Goal: Obtain resource: Download file/media

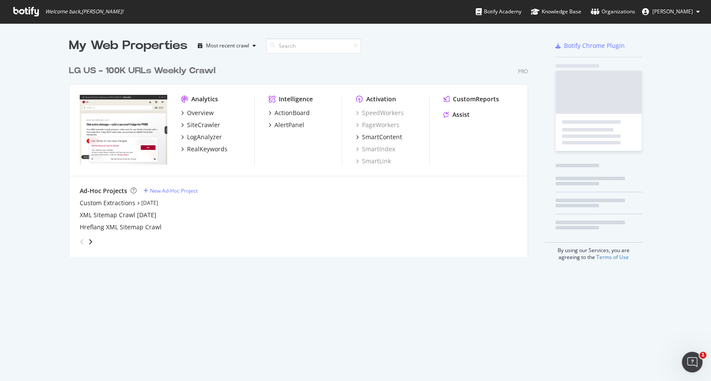
scroll to position [197, 461]
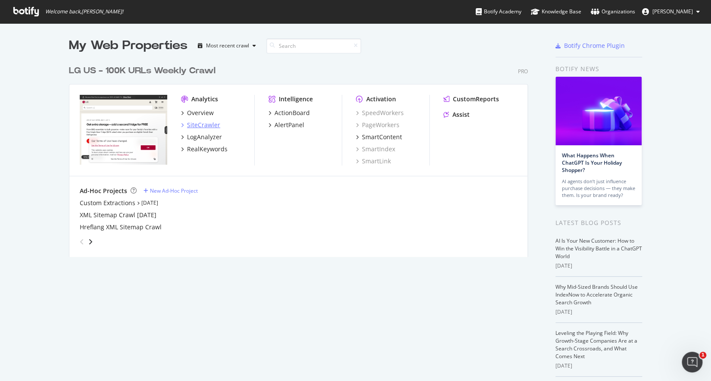
click at [198, 125] on div "SiteCrawler" at bounding box center [203, 125] width 33 height 9
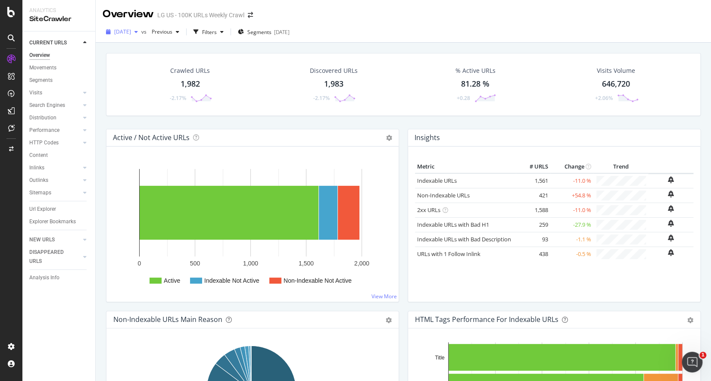
click at [141, 36] on div "[DATE]" at bounding box center [122, 31] width 39 height 13
click at [174, 158] on div "Active Indexable Not Active Non-Indexable Not Active 0 500 1,000 1,500 2,000 Ac…" at bounding box center [252, 224] width 292 height 155
click at [51, 212] on div "Url Explorer" at bounding box center [42, 209] width 27 height 9
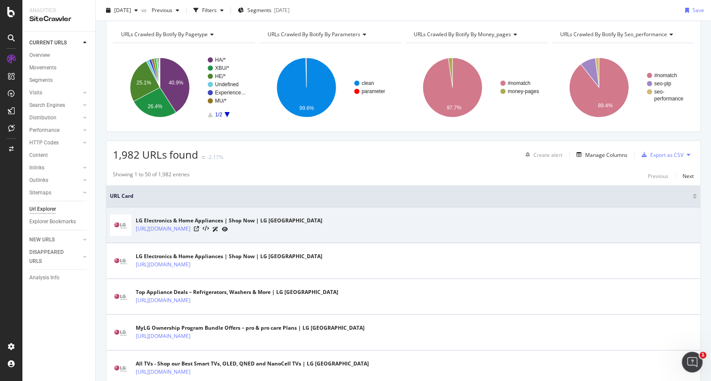
scroll to position [44, 0]
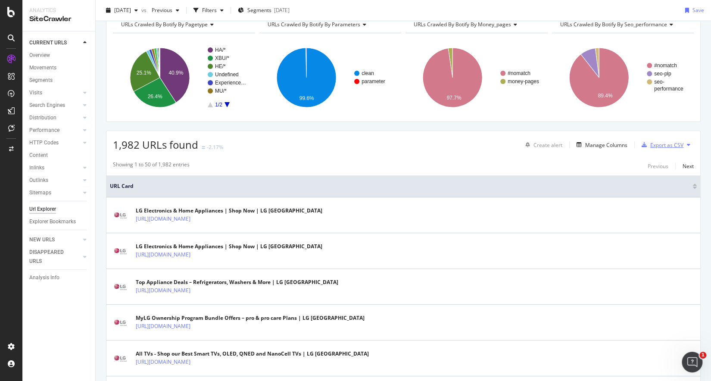
click at [667, 142] on div "Export as CSV" at bounding box center [666, 144] width 33 height 7
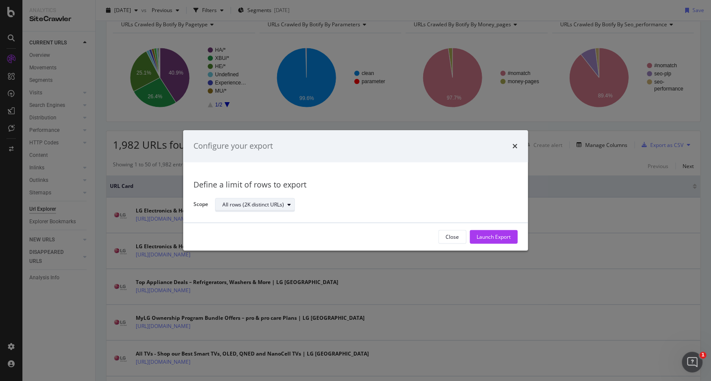
click at [285, 204] on div "modal" at bounding box center [289, 204] width 10 height 5
click at [514, 150] on div "times" at bounding box center [514, 145] width 5 height 11
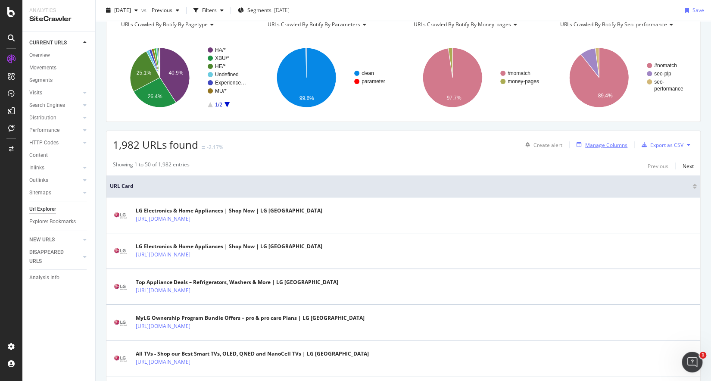
click at [595, 147] on div "Manage Columns" at bounding box center [606, 144] width 42 height 7
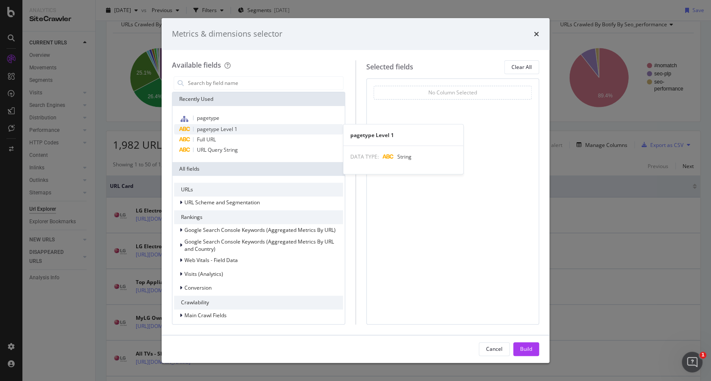
click at [224, 131] on span "pagetype Level 1" at bounding box center [217, 128] width 41 height 7
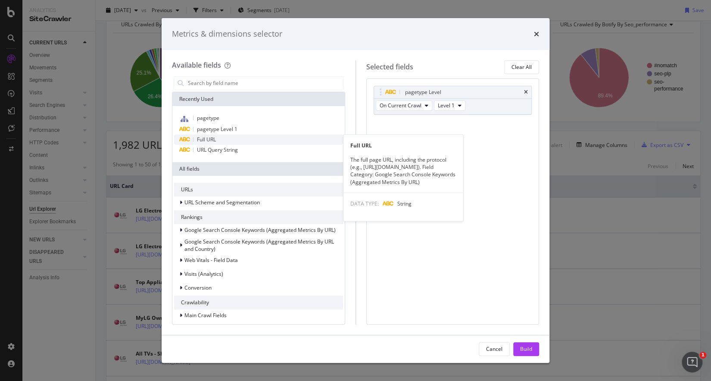
click at [221, 138] on div "Full URL" at bounding box center [258, 139] width 169 height 10
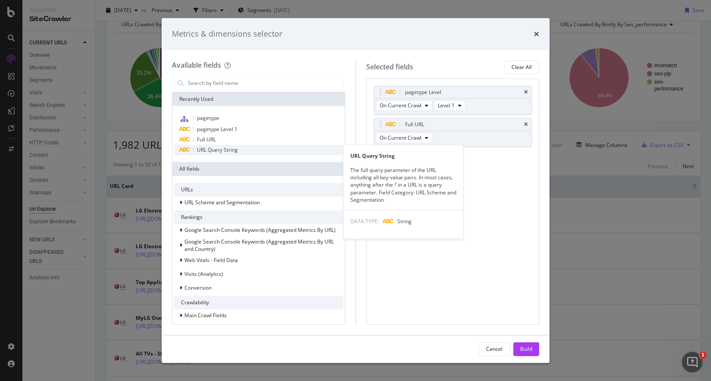
click at [219, 148] on span "URL Query String" at bounding box center [217, 149] width 41 height 7
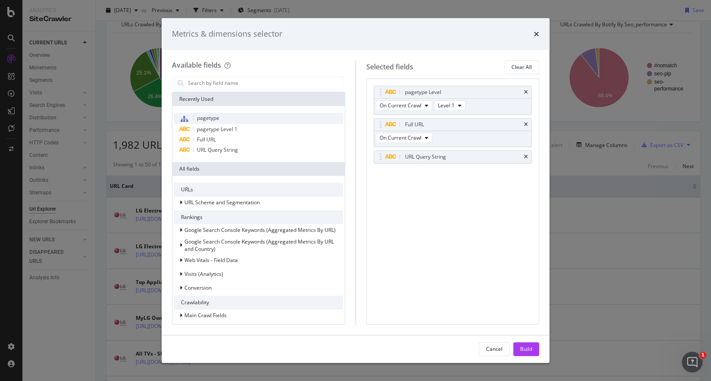
click at [219, 122] on div "pagetype" at bounding box center [258, 118] width 169 height 11
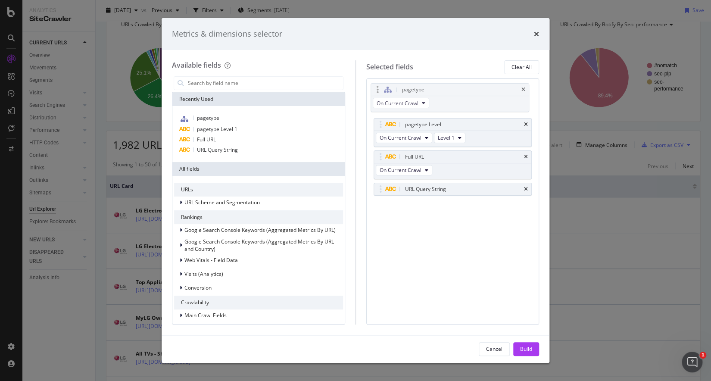
drag, startPoint x: 456, startPoint y: 178, endPoint x: 458, endPoint y: 101, distance: 76.3
click at [458, 101] on body "Analytics SiteCrawler CURRENT URLS Overview Movements Segments Visits Analysis …" at bounding box center [355, 190] width 711 height 381
click at [528, 123] on div "pagetype Level" at bounding box center [453, 124] width 158 height 12
click at [528, 124] on div "pagetype Level" at bounding box center [453, 124] width 158 height 12
click at [526, 123] on icon "times" at bounding box center [526, 124] width 4 height 5
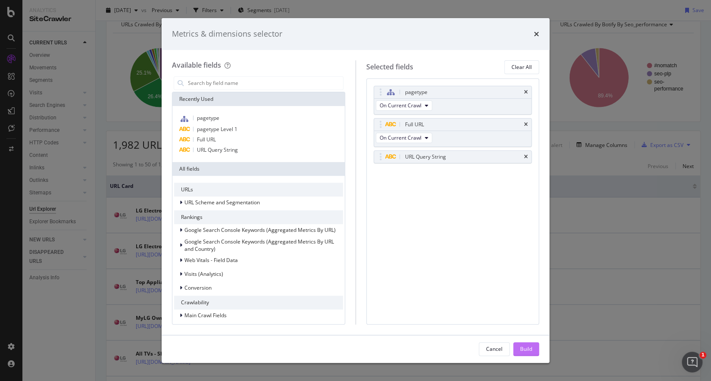
click at [520, 349] on div "Build" at bounding box center [526, 348] width 12 height 7
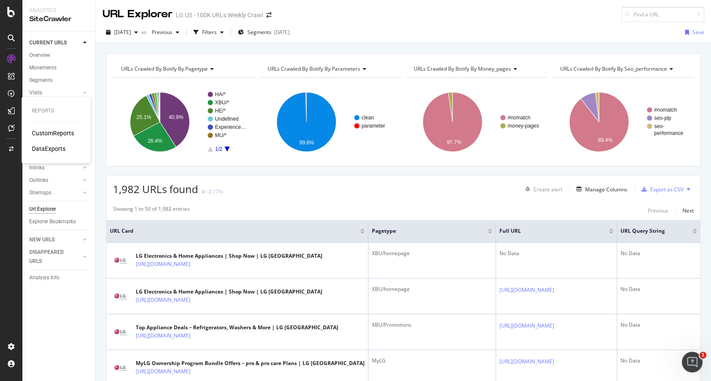
click at [43, 146] on div "DataExports" at bounding box center [49, 148] width 34 height 9
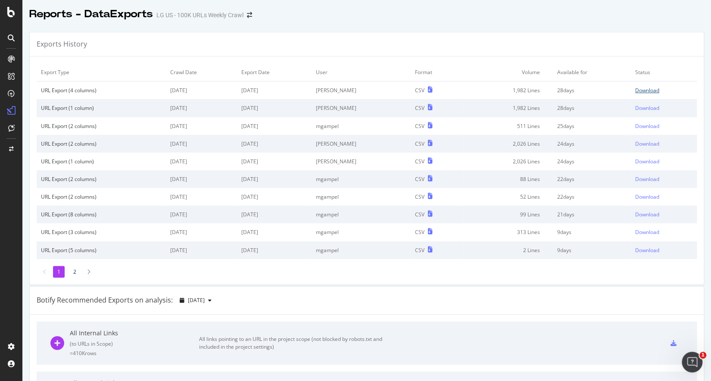
click at [637, 90] on div "Download" at bounding box center [647, 90] width 24 height 7
click at [215, 299] on div "button" at bounding box center [210, 300] width 10 height 5
drag, startPoint x: 337, startPoint y: 301, endPoint x: 215, endPoint y: 252, distance: 130.9
click at [337, 301] on div "Botify Recommended Exports on analysis: [DATE]" at bounding box center [367, 301] width 674 height 28
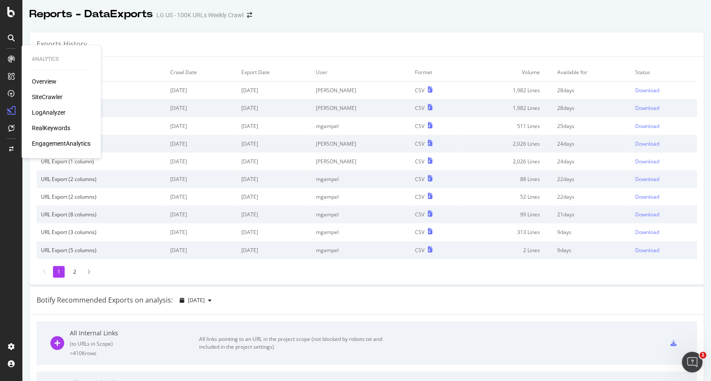
click at [53, 97] on div "SiteCrawler" at bounding box center [47, 97] width 31 height 9
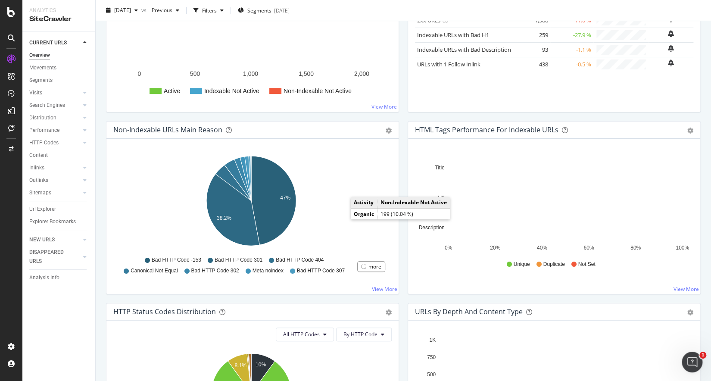
scroll to position [190, 0]
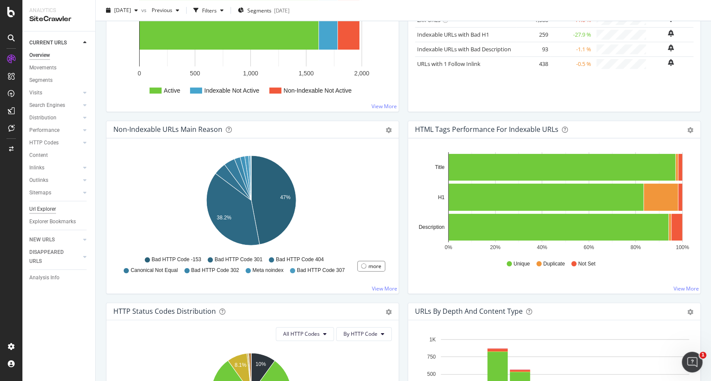
click at [46, 207] on div "Url Explorer" at bounding box center [42, 209] width 27 height 9
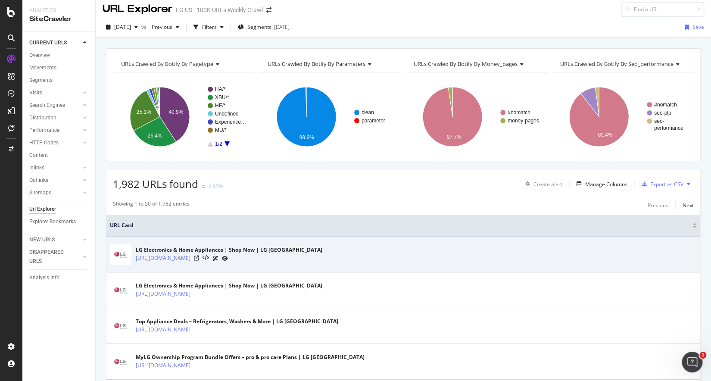
scroll to position [15, 0]
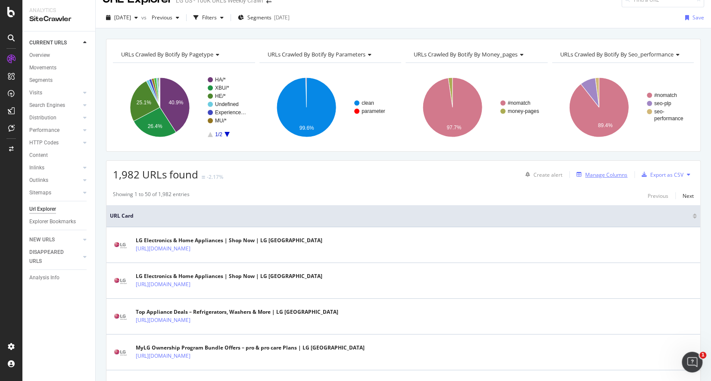
click at [577, 172] on icon "button" at bounding box center [579, 174] width 5 height 5
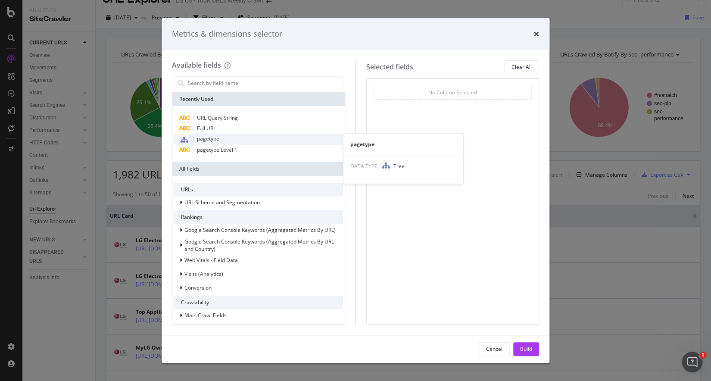
click at [204, 140] on span "pagetype" at bounding box center [208, 138] width 22 height 7
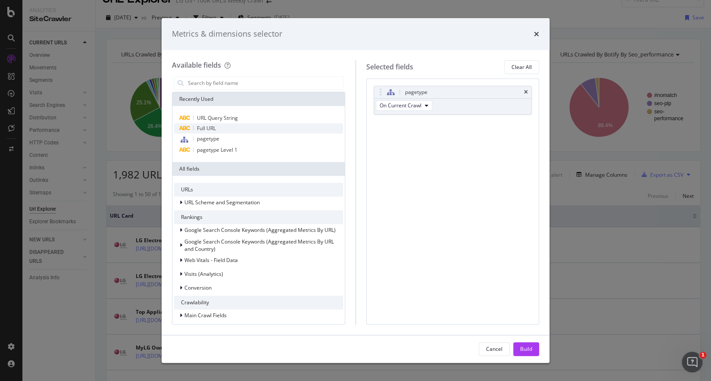
click at [218, 128] on div "Full URL" at bounding box center [258, 128] width 169 height 10
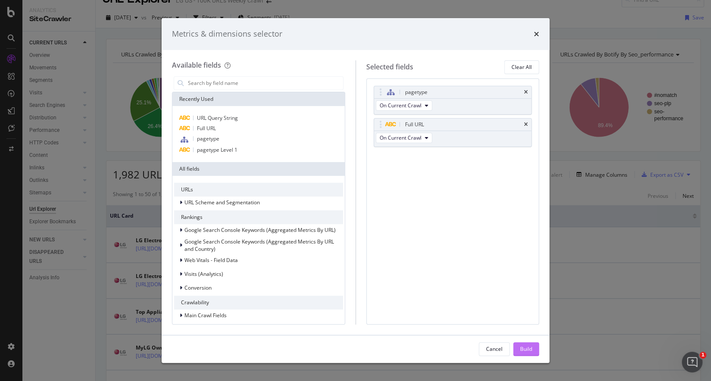
click at [521, 349] on div "Build" at bounding box center [526, 348] width 12 height 7
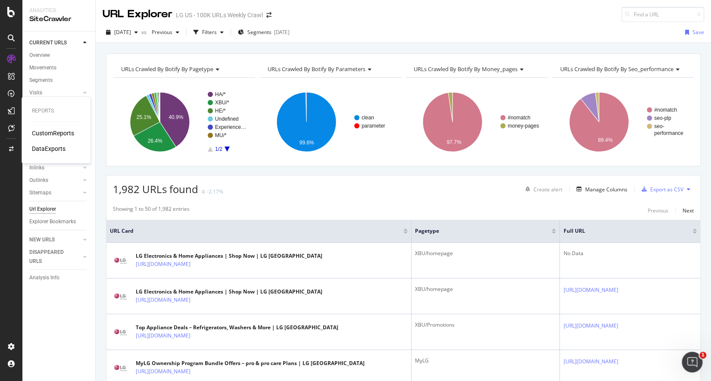
click at [39, 149] on div "DataExports" at bounding box center [49, 148] width 34 height 9
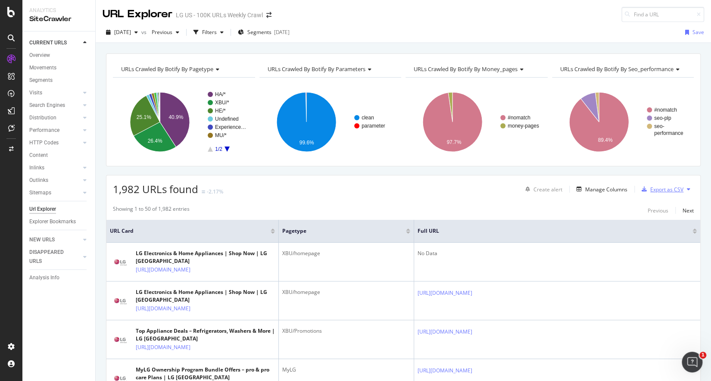
click at [666, 187] on div "Export as CSV" at bounding box center [666, 189] width 33 height 7
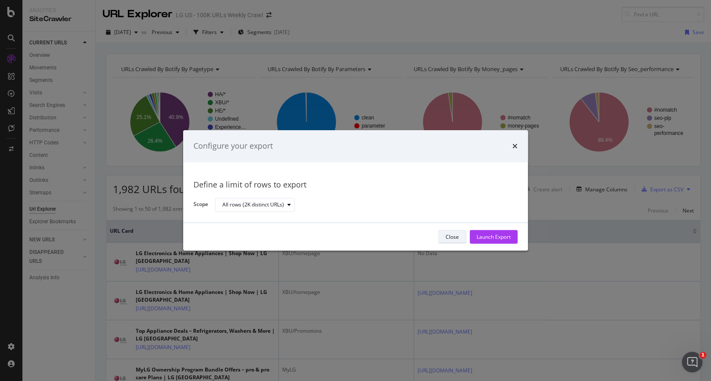
click at [454, 235] on div "Close" at bounding box center [452, 236] width 13 height 7
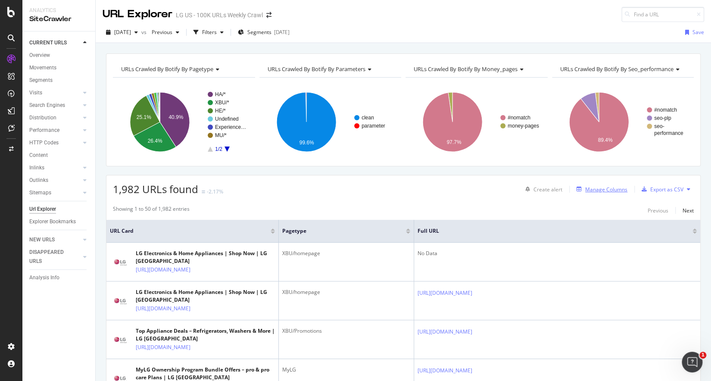
click at [608, 187] on div "Manage Columns" at bounding box center [606, 189] width 42 height 7
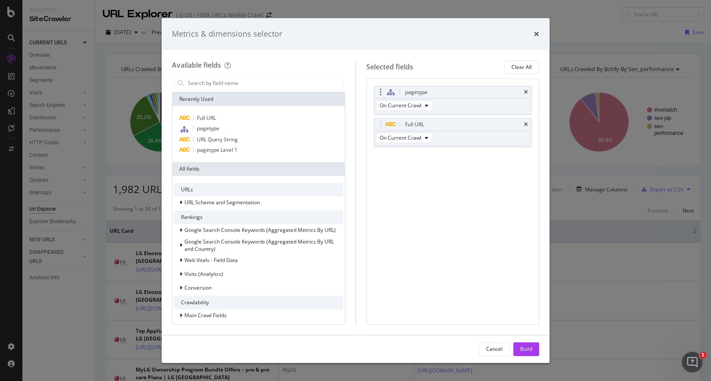
click at [418, 110] on div "On Current Crawl" at bounding box center [405, 107] width 62 height 16
click at [418, 108] on span "On Current Crawl" at bounding box center [401, 105] width 42 height 7
click at [517, 352] on button "Build" at bounding box center [526, 349] width 26 height 14
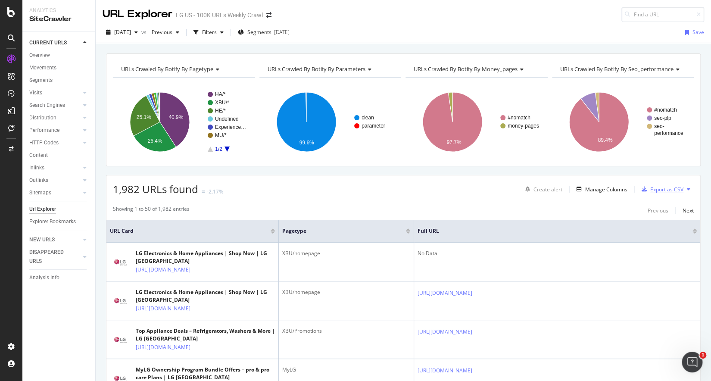
click at [667, 190] on div "Export as CSV" at bounding box center [666, 189] width 33 height 7
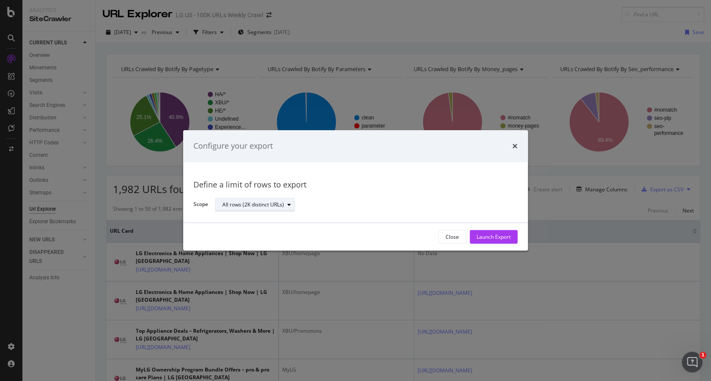
click at [277, 206] on div "All rows (2K distinct URLs)" at bounding box center [253, 204] width 62 height 5
click at [488, 238] on div "Launch Export" at bounding box center [494, 236] width 34 height 7
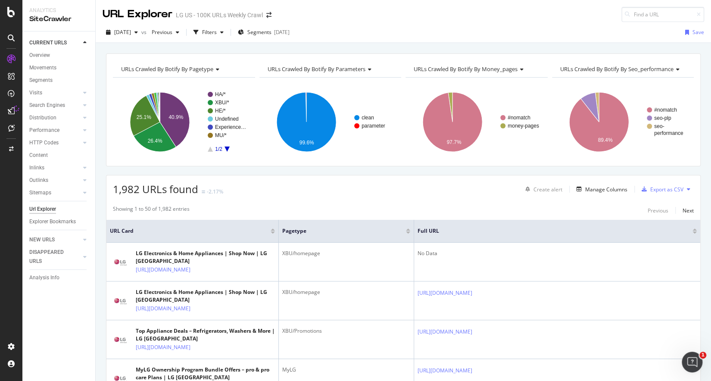
click at [687, 189] on icon at bounding box center [688, 189] width 3 height 5
click at [656, 189] on span "Export XML Sitemaps" at bounding box center [645, 189] width 51 height 8
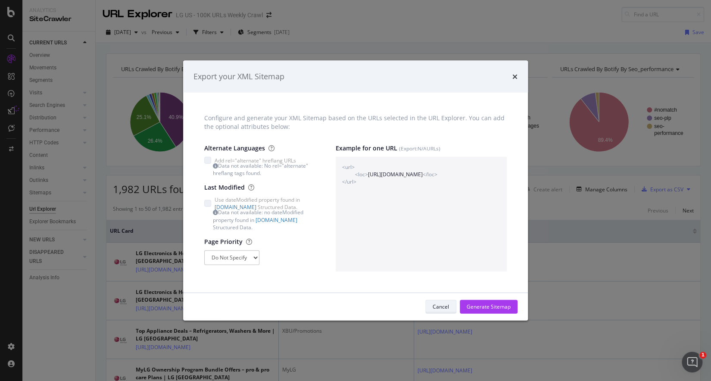
click at [447, 303] on div "Cancel" at bounding box center [441, 306] width 16 height 7
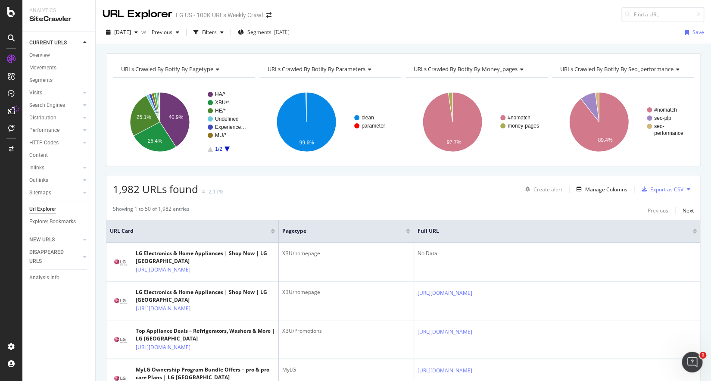
click at [683, 190] on button at bounding box center [688, 189] width 10 height 14
click at [585, 188] on div "Manage Columns" at bounding box center [606, 189] width 42 height 7
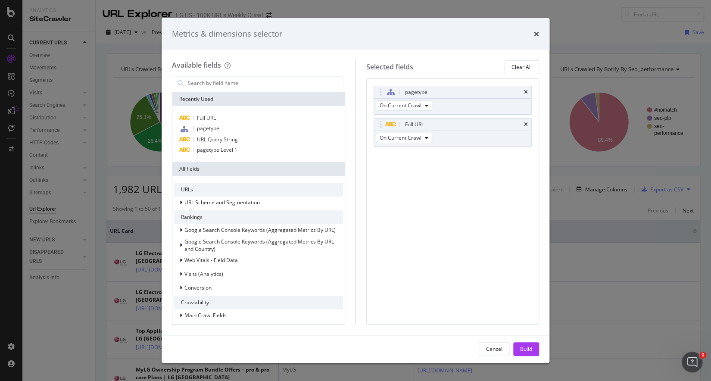
click at [655, 194] on div "Metrics & dimensions selector Available fields Recently Used Full URL pagetype …" at bounding box center [355, 190] width 711 height 381
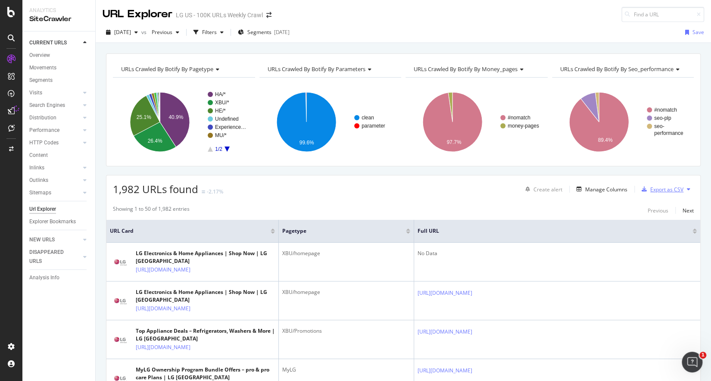
click at [664, 189] on div "Export as CSV" at bounding box center [666, 189] width 33 height 7
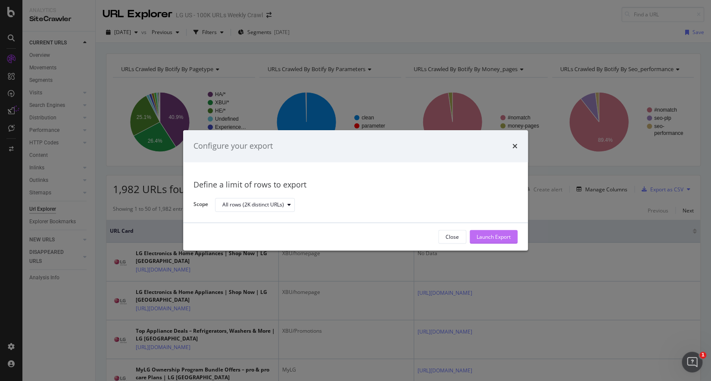
click at [508, 236] on div "Launch Export" at bounding box center [494, 236] width 34 height 7
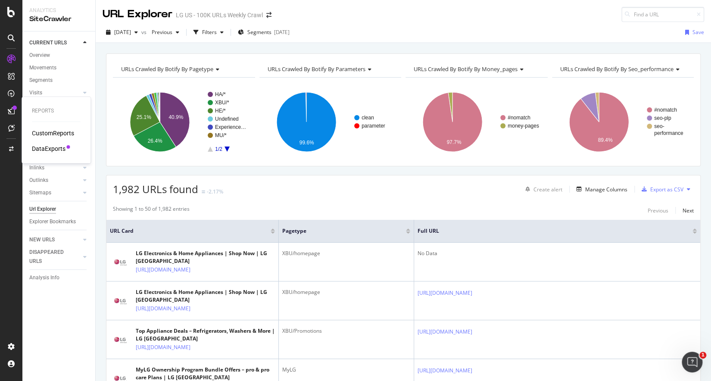
click at [60, 146] on div "DataExports" at bounding box center [49, 148] width 34 height 9
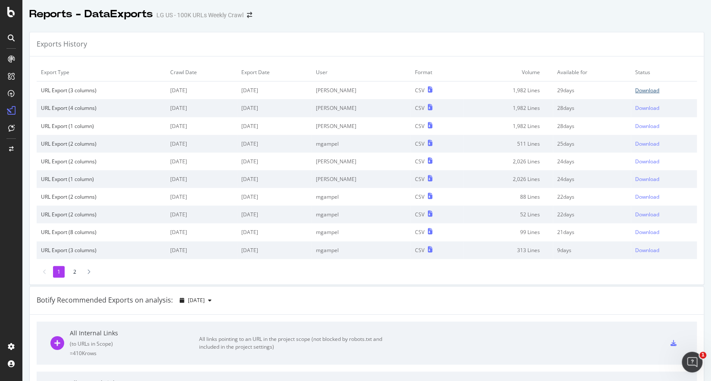
click at [639, 88] on div "Download" at bounding box center [647, 90] width 24 height 7
click at [690, 357] on icon "Open Intercom Messenger" at bounding box center [691, 361] width 14 height 14
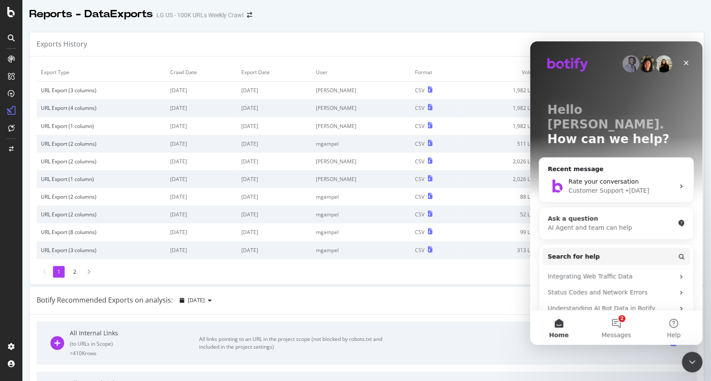
click at [580, 223] on div "AI Agent and team can help" at bounding box center [611, 227] width 127 height 9
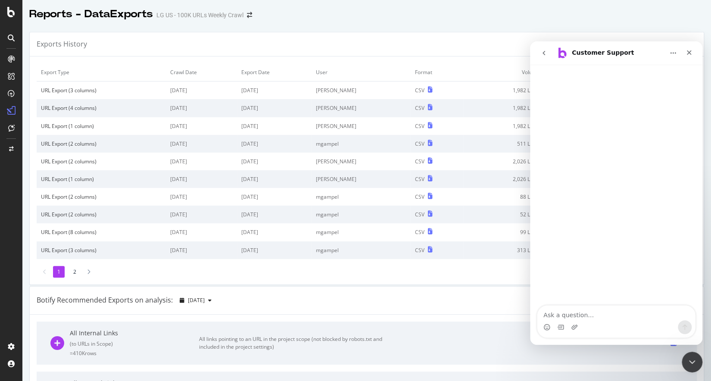
click at [571, 317] on textarea "Ask a question…" at bounding box center [616, 312] width 158 height 15
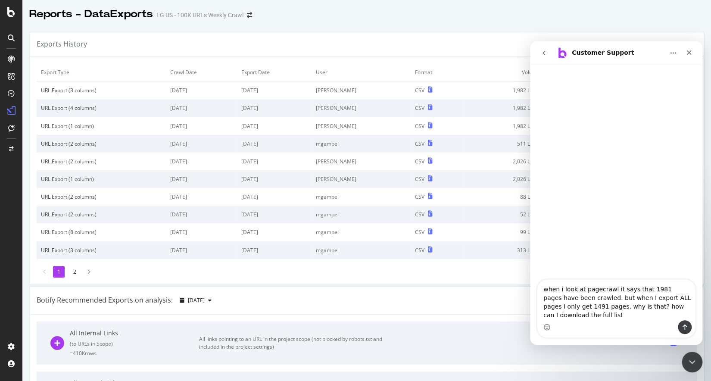
type textarea "when i look at pagecrawl it says that 1981 pages have been crawled. but when I …"
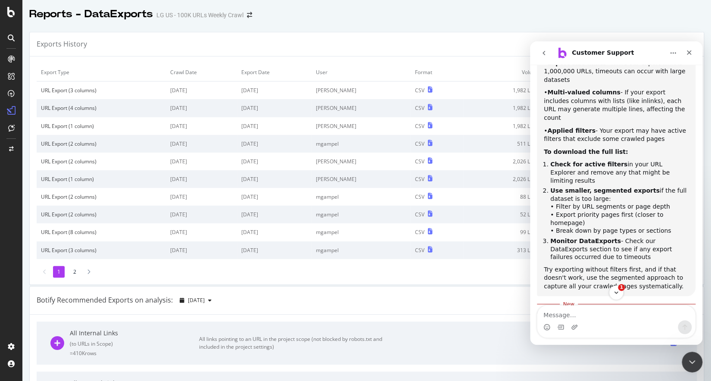
scroll to position [233, 0]
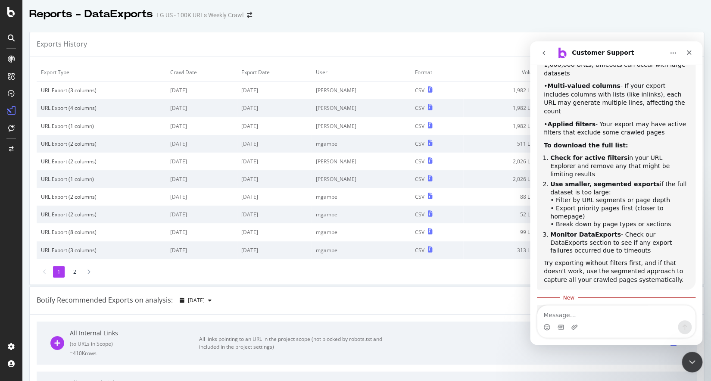
click at [586, 324] on div "Intercom messenger" at bounding box center [616, 327] width 158 height 14
click at [584, 321] on div "Intercom messenger" at bounding box center [616, 327] width 158 height 14
click at [565, 318] on textarea "Message…" at bounding box center [616, 312] width 158 height 15
type textarea "no. none of that applies"
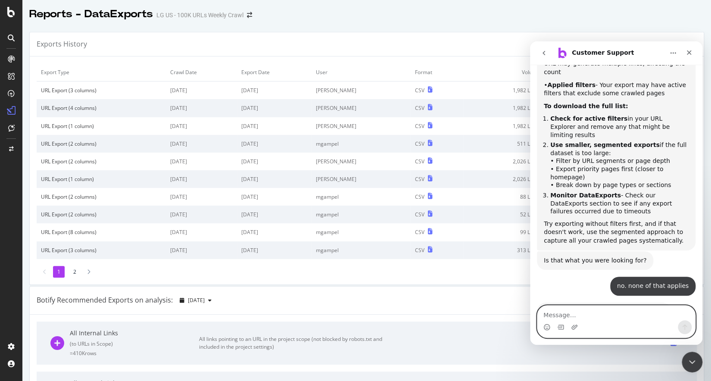
scroll to position [312, 0]
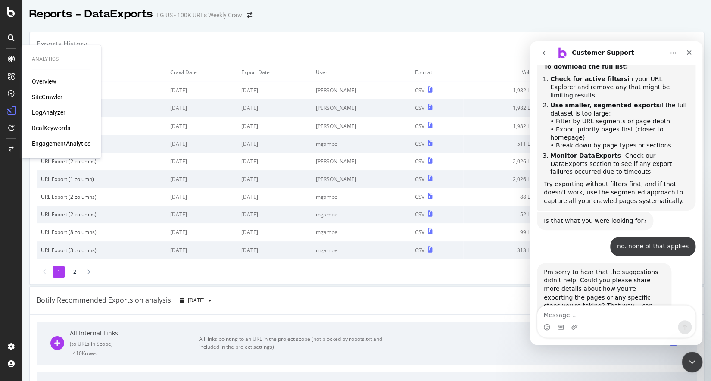
click at [47, 96] on div "SiteCrawler" at bounding box center [47, 97] width 31 height 9
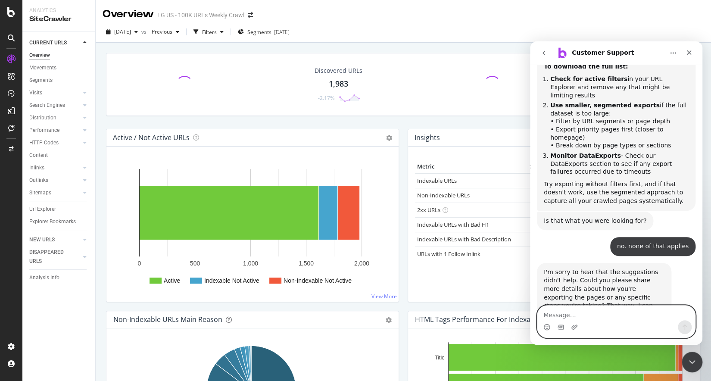
click at [553, 314] on textarea "Message…" at bounding box center [616, 312] width 158 height 15
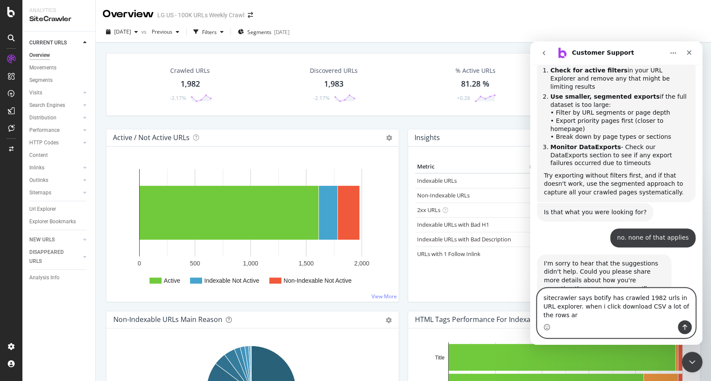
scroll to position [329, 0]
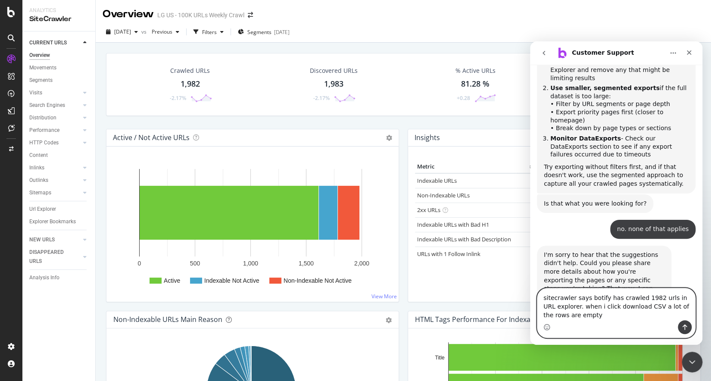
type textarea "sitecrawler says botify has crawled 1982 urls in URL explorer. when i click dow…"
click at [683, 328] on icon "Send a message…" at bounding box center [684, 327] width 7 height 7
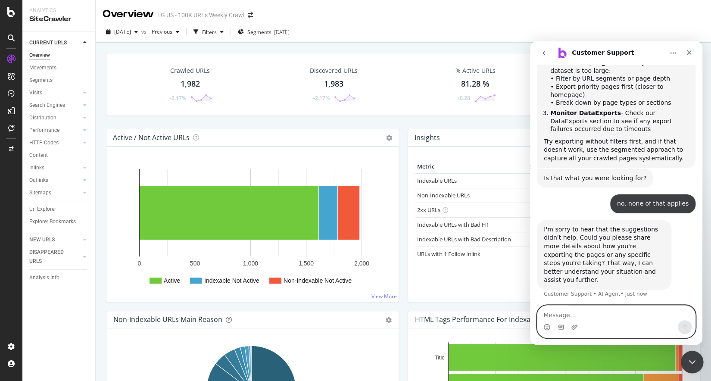
scroll to position [383, 0]
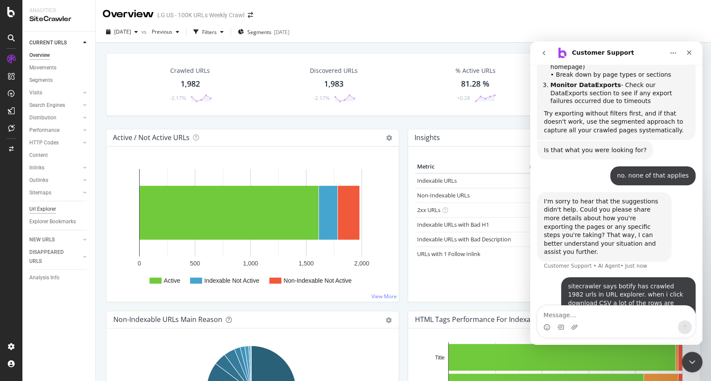
click at [48, 211] on div "Url Explorer" at bounding box center [42, 209] width 27 height 9
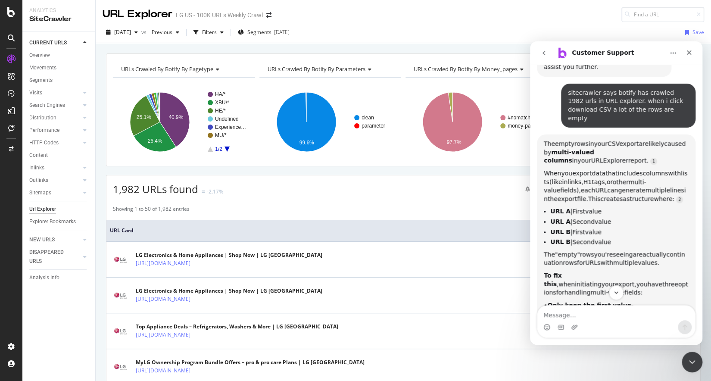
scroll to position [579, 0]
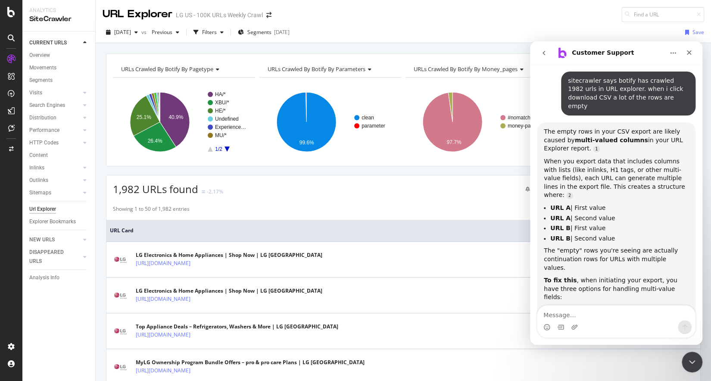
click at [575, 321] on div "Intercom messenger" at bounding box center [574, 327] width 7 height 14
click at [573, 319] on textarea "Message…" at bounding box center [616, 312] width 158 height 15
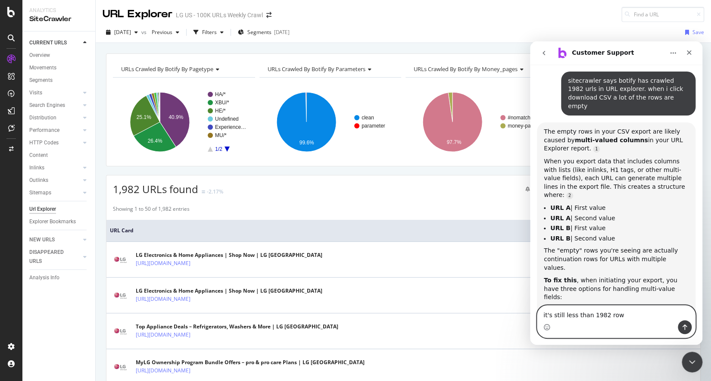
type textarea "it's still less than 1982 rowx"
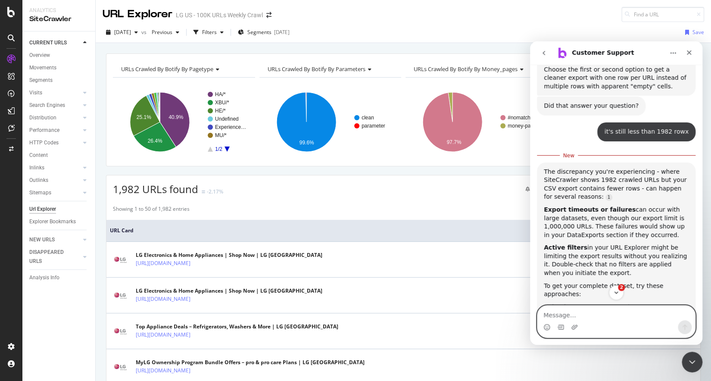
scroll to position [898, 0]
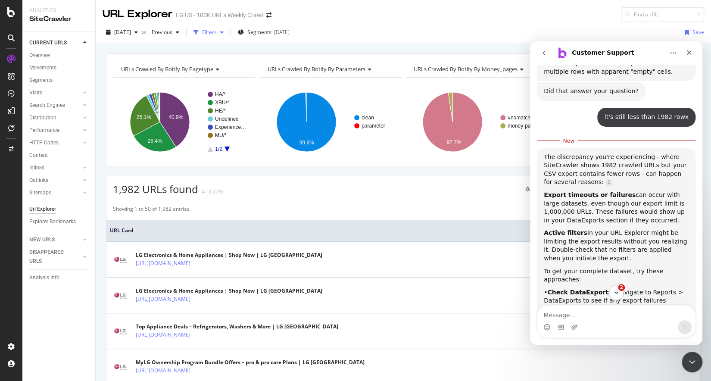
click at [227, 37] on div "Filters" at bounding box center [208, 32] width 37 height 13
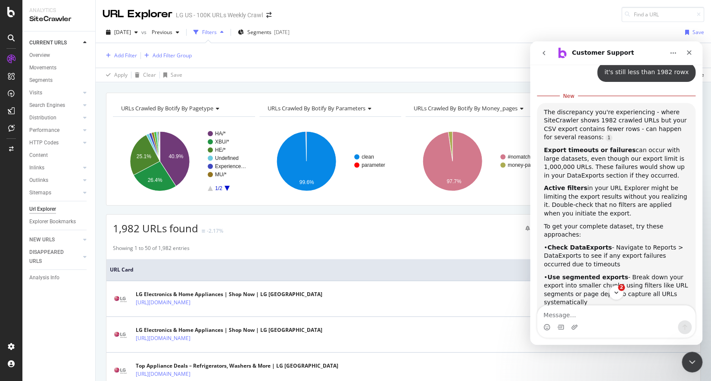
scroll to position [945, 0]
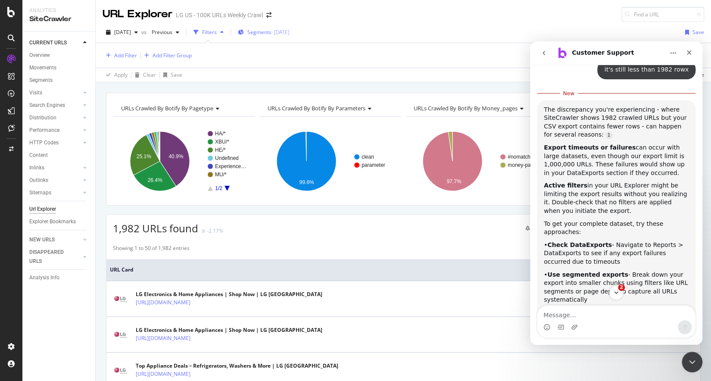
click at [283, 36] on div "Segments [DATE]" at bounding box center [264, 32] width 52 height 13
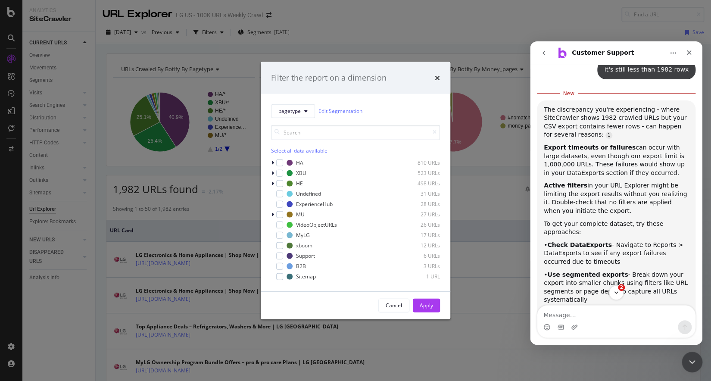
click at [301, 150] on div "Select all data available" at bounding box center [355, 150] width 169 height 7
click at [274, 214] on icon "modal" at bounding box center [272, 214] width 3 height 5
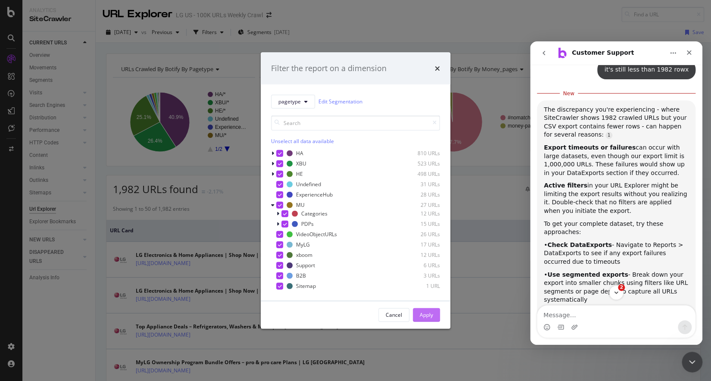
click at [435, 313] on button "Apply" at bounding box center [426, 315] width 27 height 14
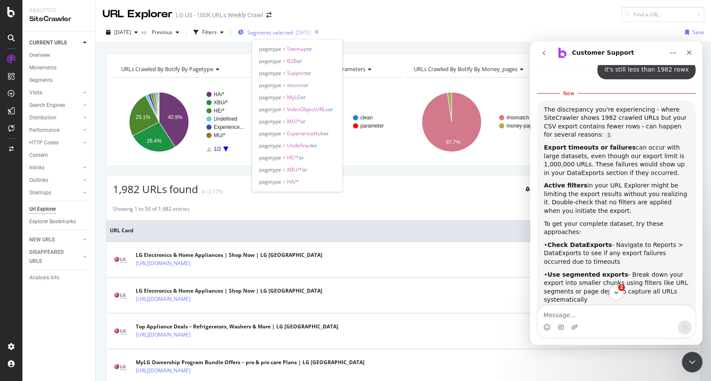
click at [311, 31] on div "[DATE]" at bounding box center [304, 32] width 16 height 7
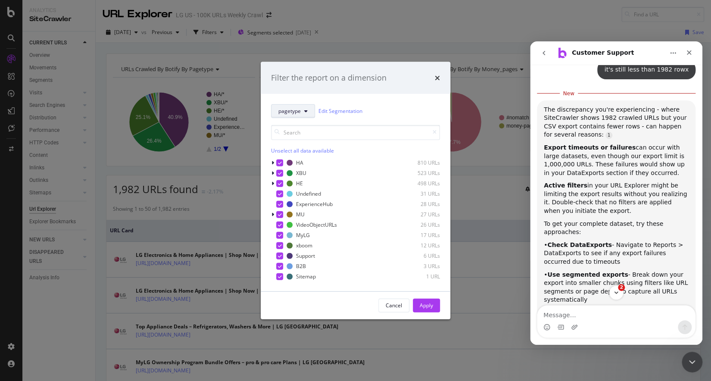
click at [302, 110] on button "pagetype" at bounding box center [293, 111] width 44 height 14
click at [401, 53] on div "Filter the report on a dimension pagetype Edit Segmentation Unselect all data a…" at bounding box center [355, 190] width 711 height 381
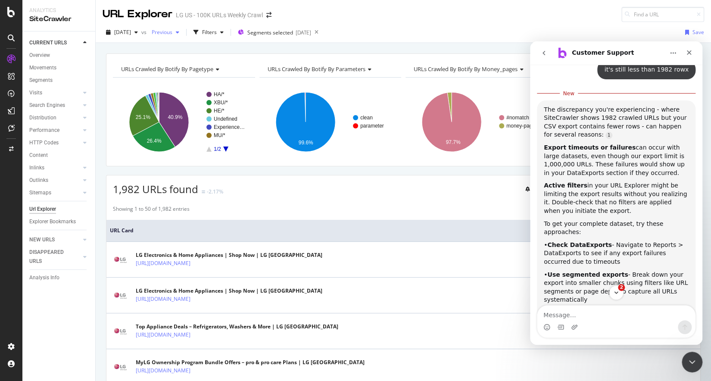
click at [172, 32] on span "Previous" at bounding box center [160, 31] width 24 height 7
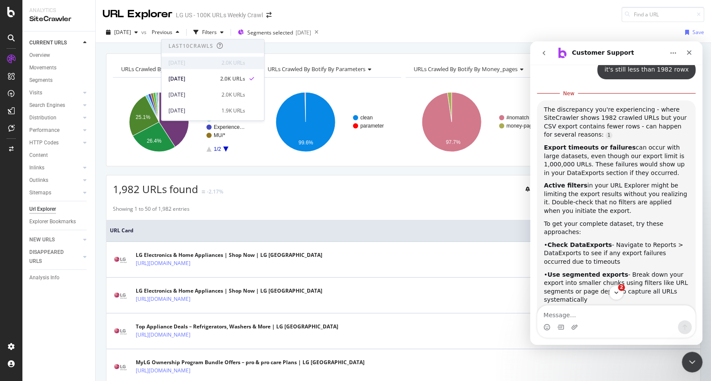
click at [190, 61] on div "[DATE]" at bounding box center [192, 63] width 48 height 8
click at [183, 26] on div "Previous" at bounding box center [165, 32] width 34 height 13
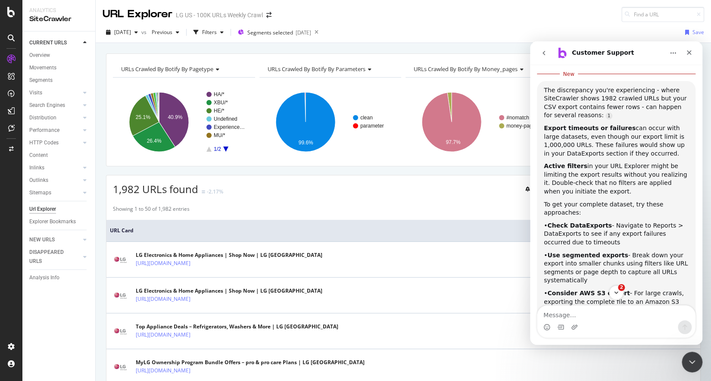
scroll to position [977, 0]
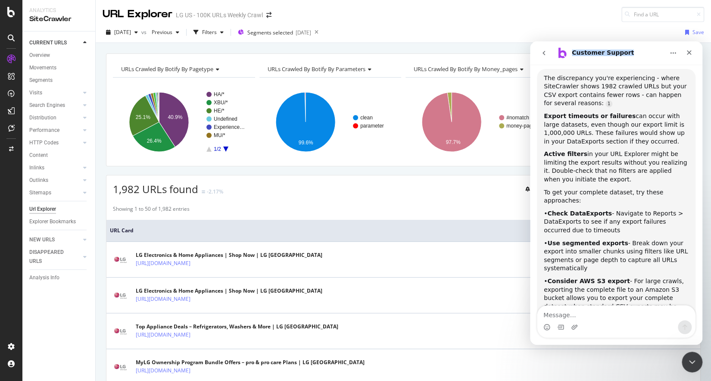
drag, startPoint x: 650, startPoint y: 49, endPoint x: 745, endPoint y: 47, distance: 95.7
click html "Customer Support We're here to help. Ask us anything and we'll get back to you …"
click at [544, 56] on button "go back" at bounding box center [544, 53] width 16 height 16
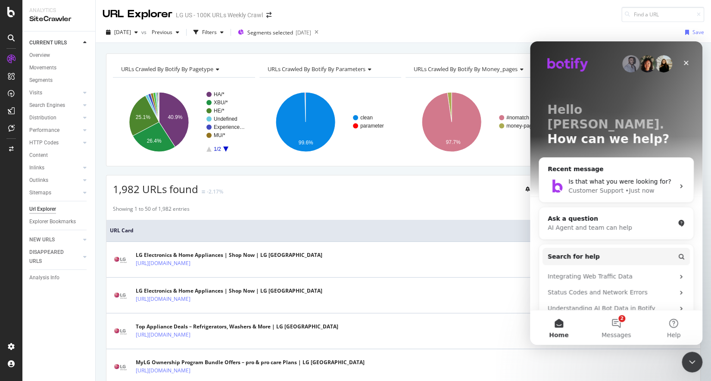
scroll to position [0, 0]
click at [687, 64] on icon "Close" at bounding box center [686, 63] width 5 height 5
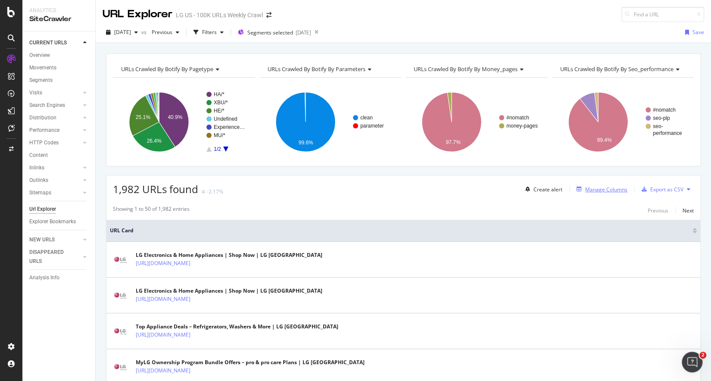
click at [597, 191] on div "Manage Columns" at bounding box center [606, 189] width 42 height 7
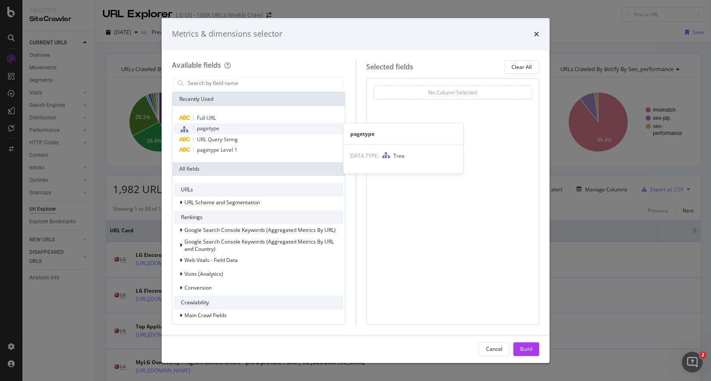
click at [207, 128] on span "pagetype" at bounding box center [208, 128] width 22 height 7
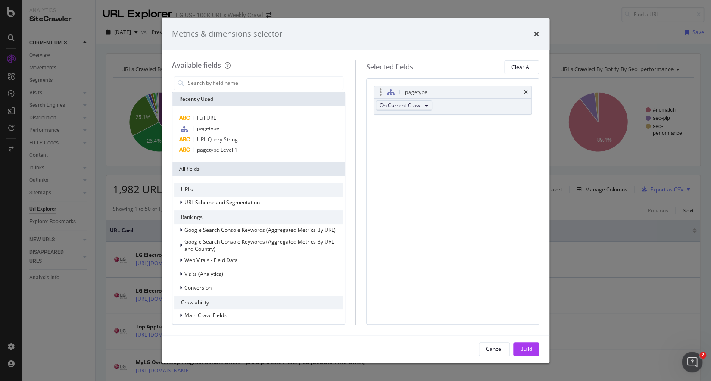
click at [411, 109] on button "On Current Crawl" at bounding box center [404, 105] width 56 height 10
click at [180, 203] on icon "modal" at bounding box center [181, 202] width 3 height 5
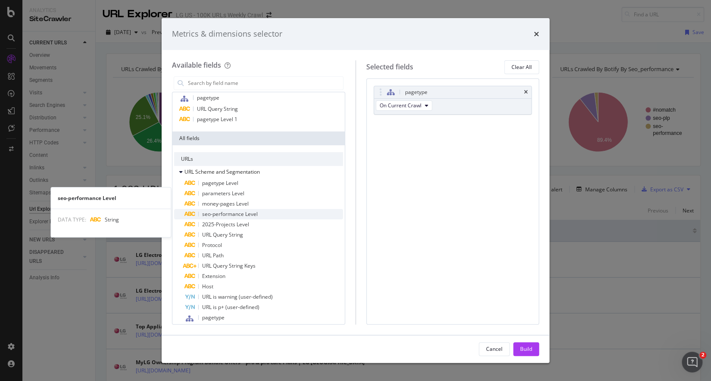
scroll to position [56, 0]
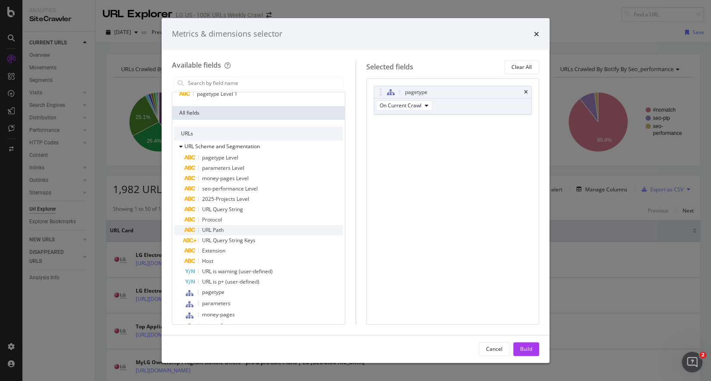
click at [216, 228] on span "URL Path" at bounding box center [213, 229] width 22 height 7
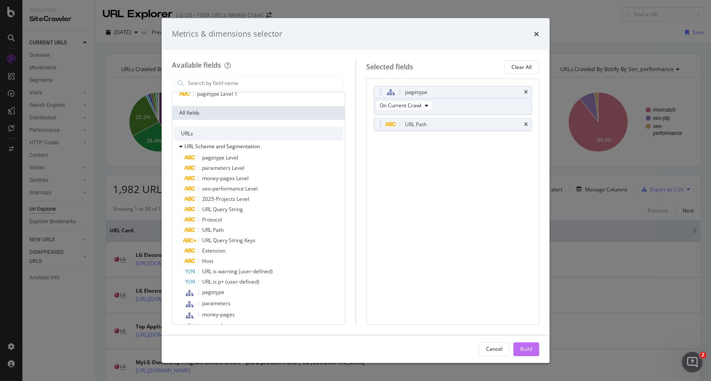
click at [520, 346] on div "Build" at bounding box center [526, 348] width 12 height 7
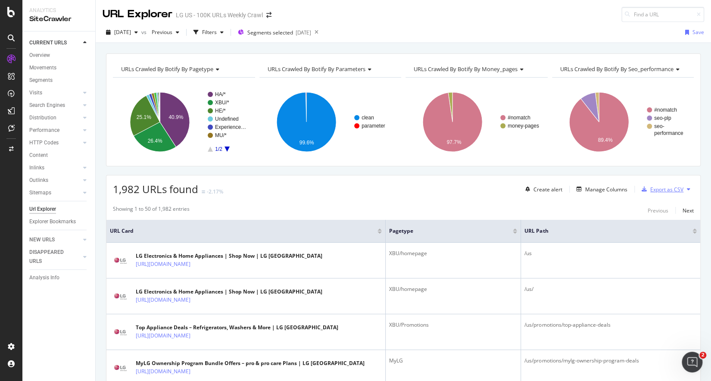
click at [660, 190] on div "Export as CSV" at bounding box center [666, 189] width 33 height 7
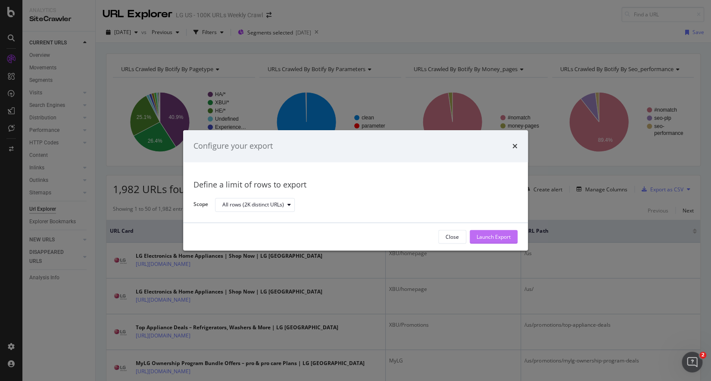
click at [499, 237] on div "Launch Export" at bounding box center [494, 236] width 34 height 7
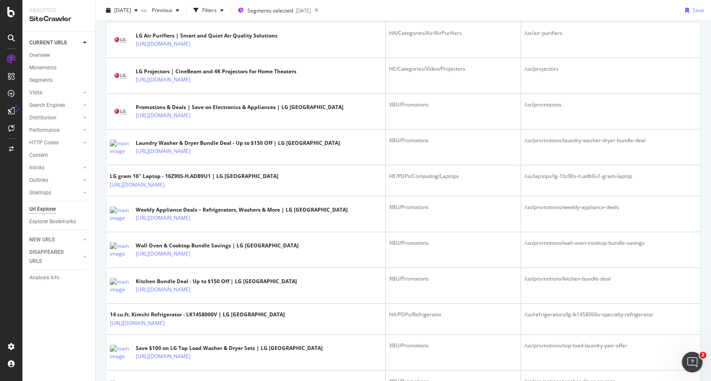
scroll to position [1629, 0]
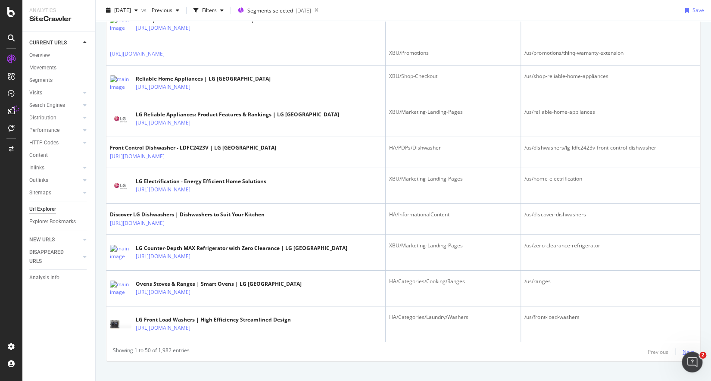
click at [684, 348] on div "Next" at bounding box center [688, 351] width 11 height 7
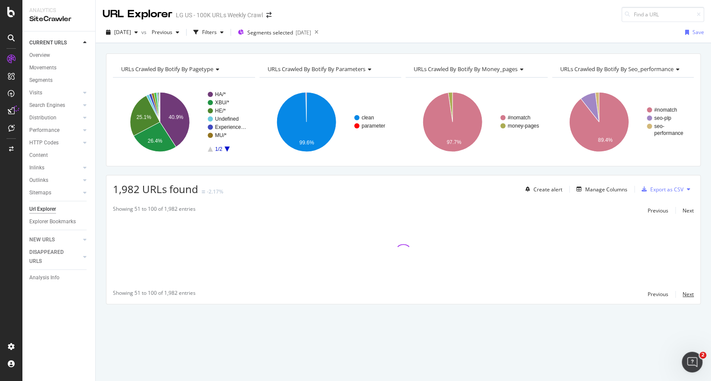
scroll to position [0, 0]
click at [14, 111] on icon at bounding box center [16, 109] width 6 height 6
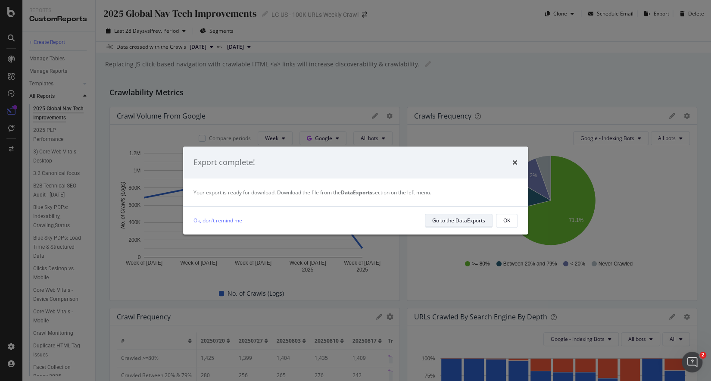
click at [469, 223] on div "Go to the DataExports" at bounding box center [458, 220] width 53 height 7
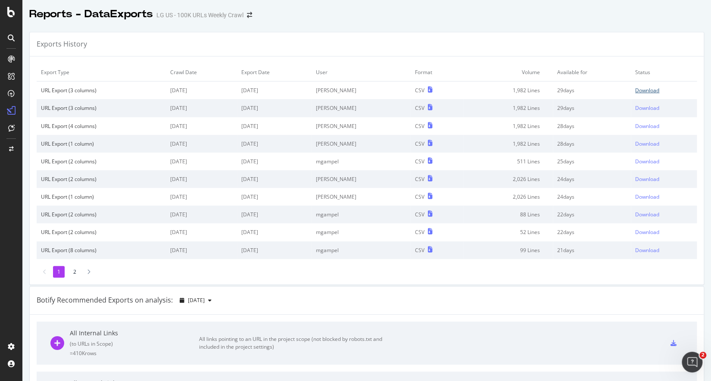
click at [642, 90] on div "Download" at bounding box center [647, 90] width 24 height 7
